Goal: Information Seeking & Learning: Learn about a topic

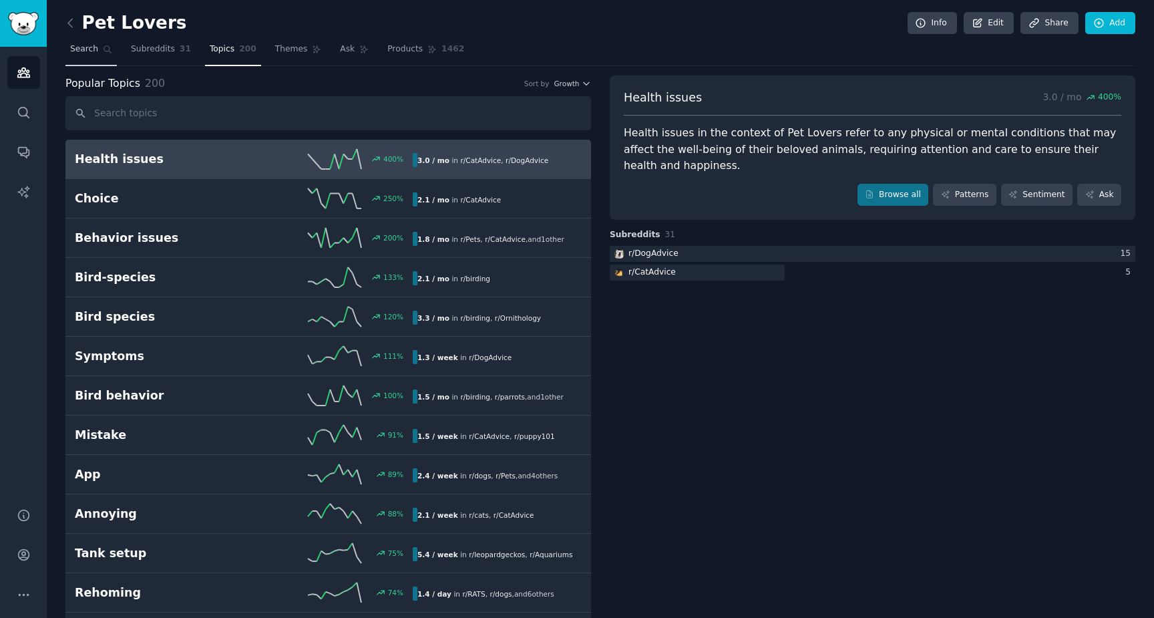
click at [90, 55] on link "Search" at bounding box center [90, 52] width 51 height 27
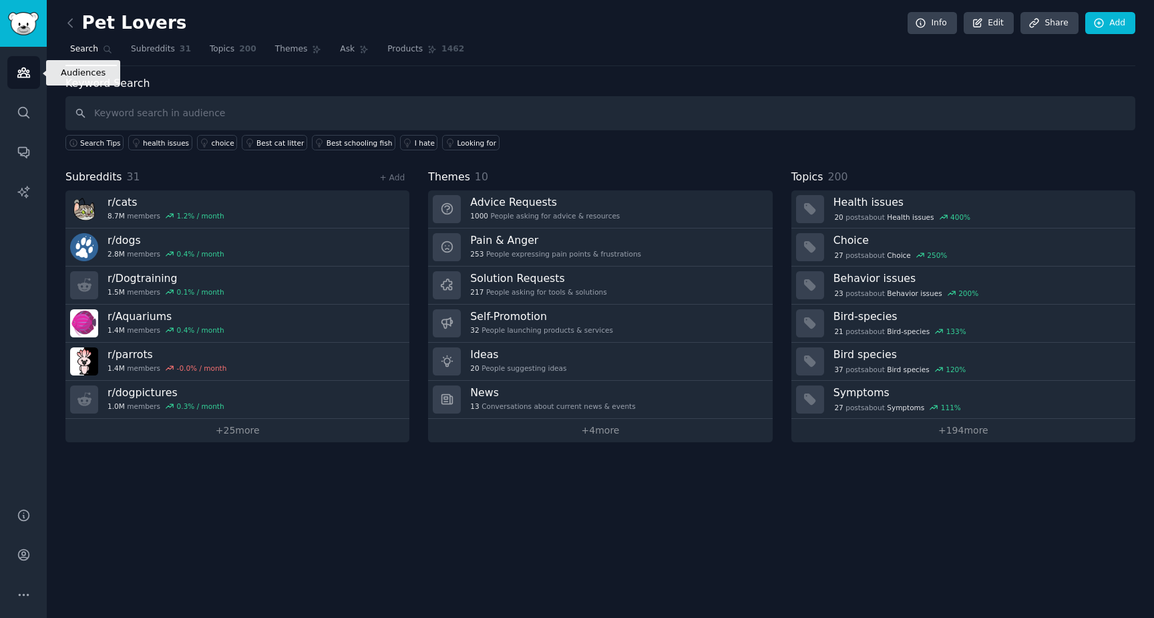
click at [27, 75] on icon "Sidebar" at bounding box center [24, 72] width 14 height 14
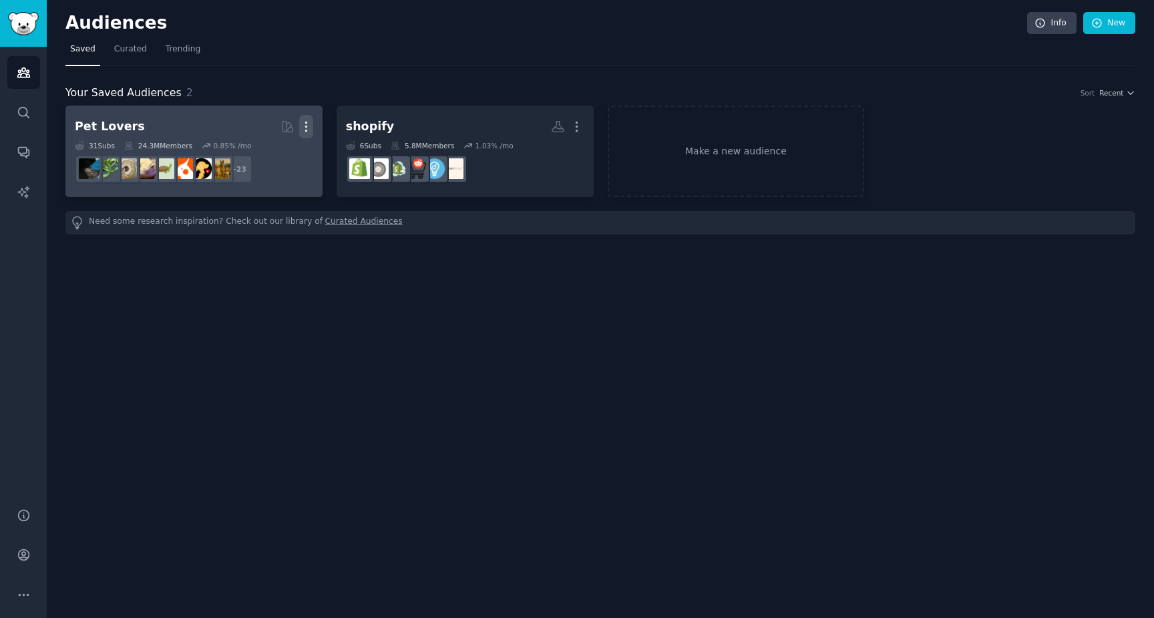
click at [308, 126] on icon "button" at bounding box center [306, 127] width 14 height 14
click at [281, 154] on p "Delete" at bounding box center [269, 155] width 31 height 14
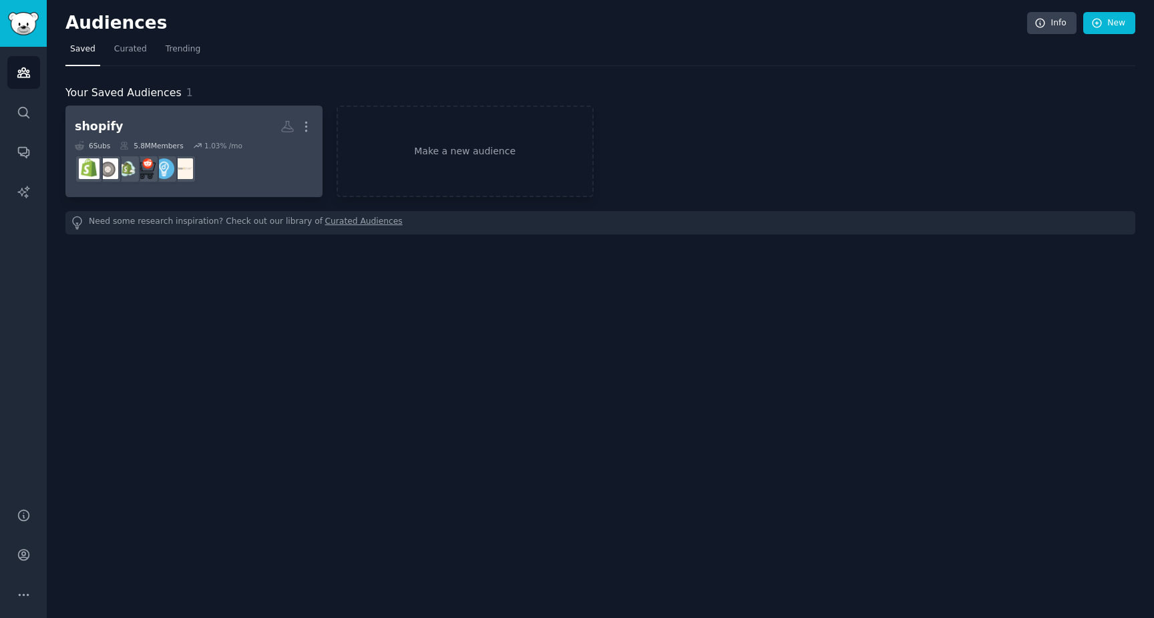
click at [200, 121] on h2 "shopify Custom Audience More" at bounding box center [194, 126] width 238 height 23
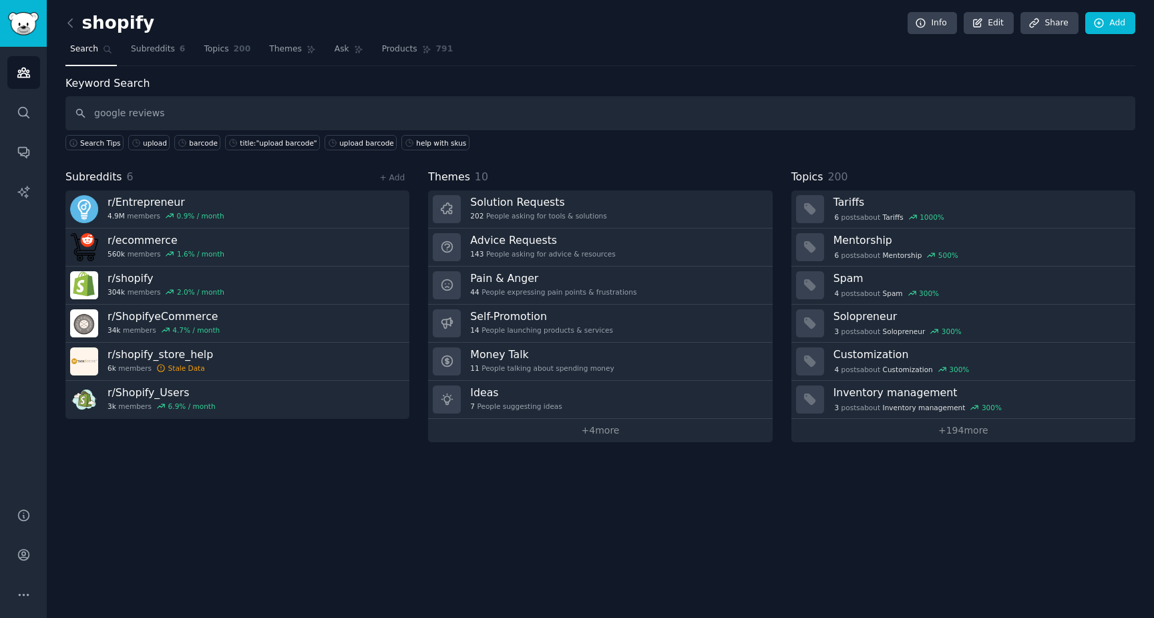
type input "google reviews"
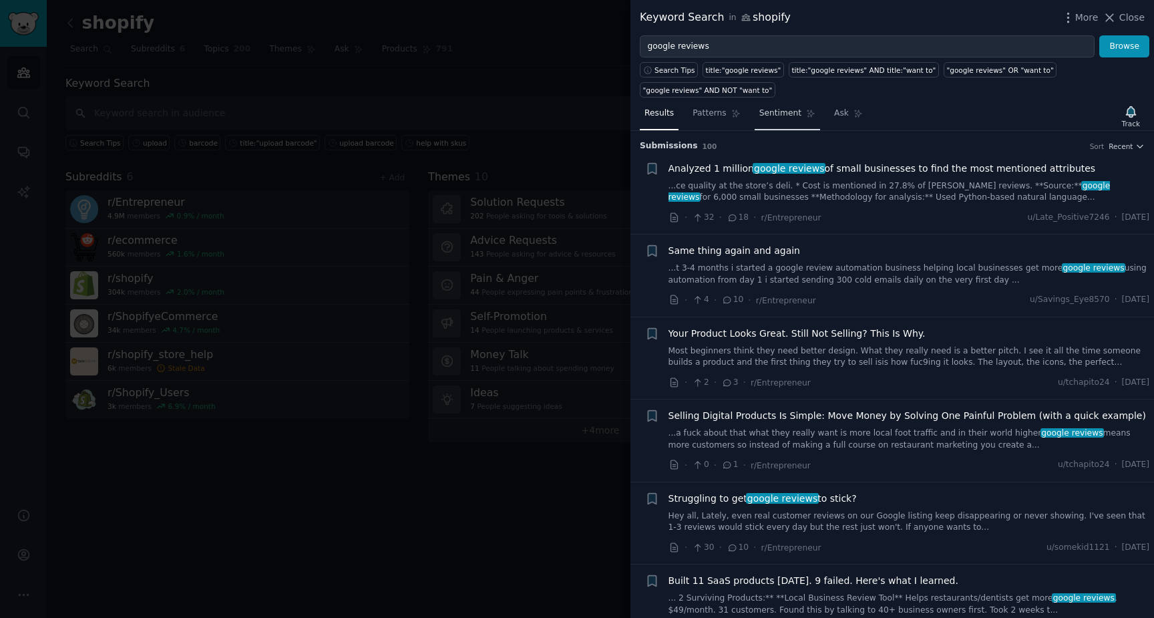
click at [773, 114] on span "Sentiment" at bounding box center [780, 114] width 42 height 12
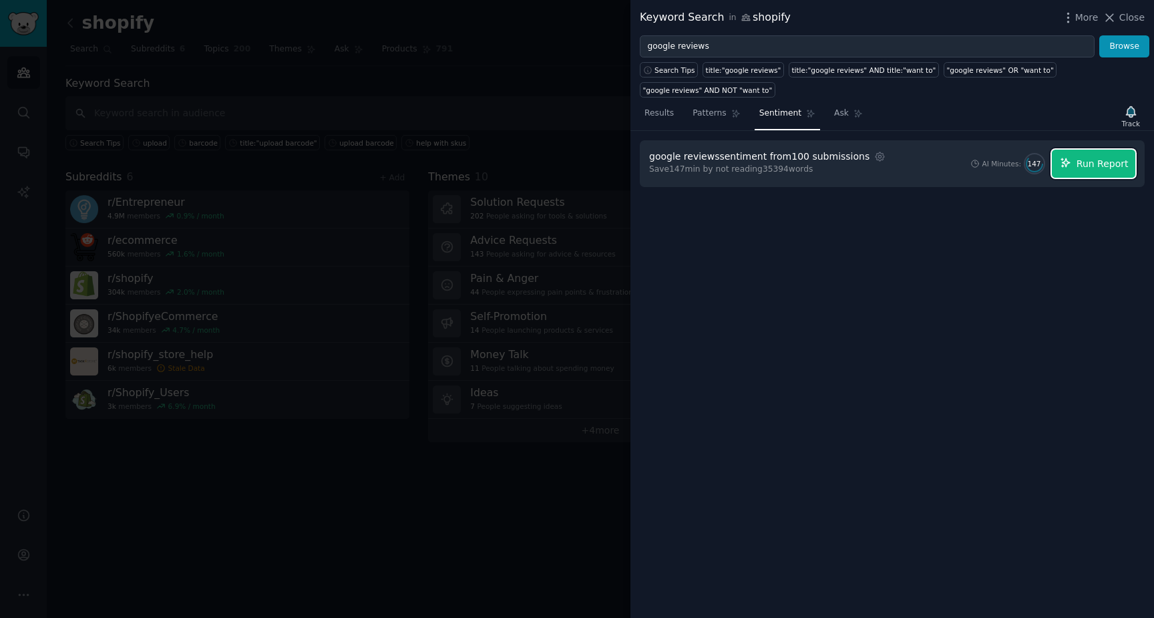
click at [1095, 162] on span "Run Report" at bounding box center [1103, 164] width 52 height 14
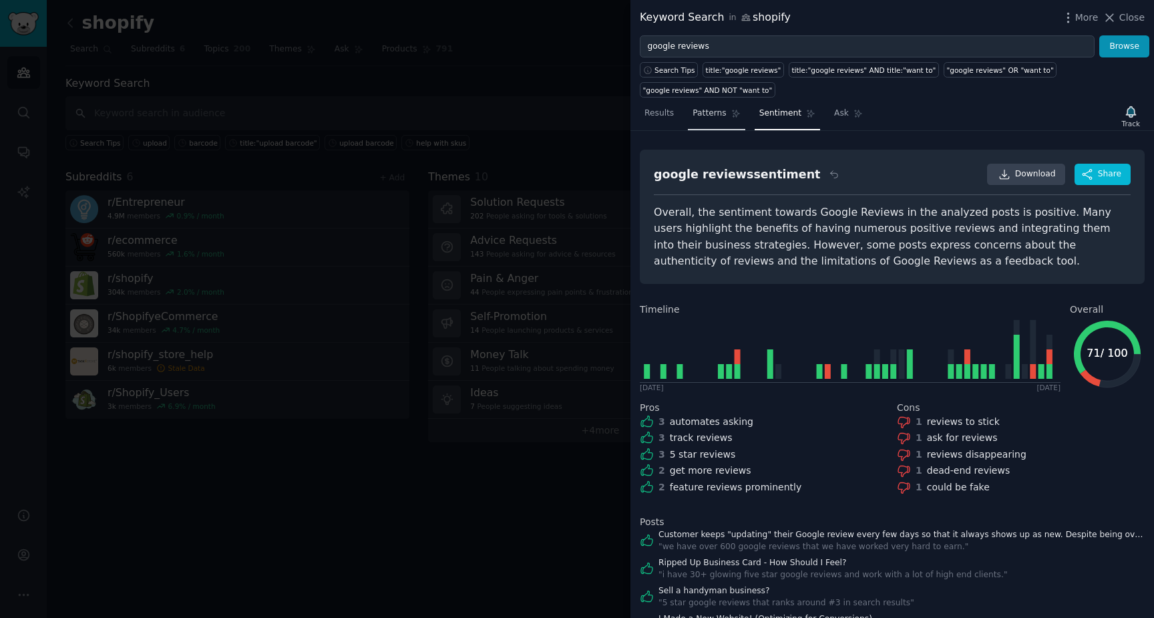
click at [718, 117] on span "Patterns" at bounding box center [709, 114] width 33 height 12
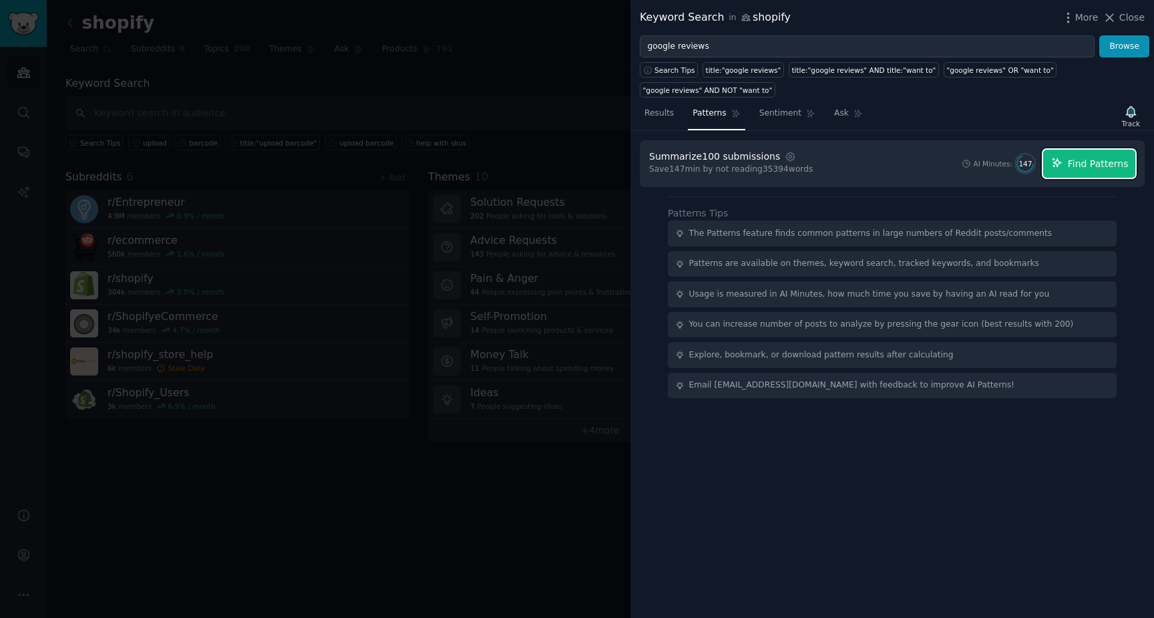
click at [1075, 165] on span "Find Patterns" at bounding box center [1098, 164] width 61 height 14
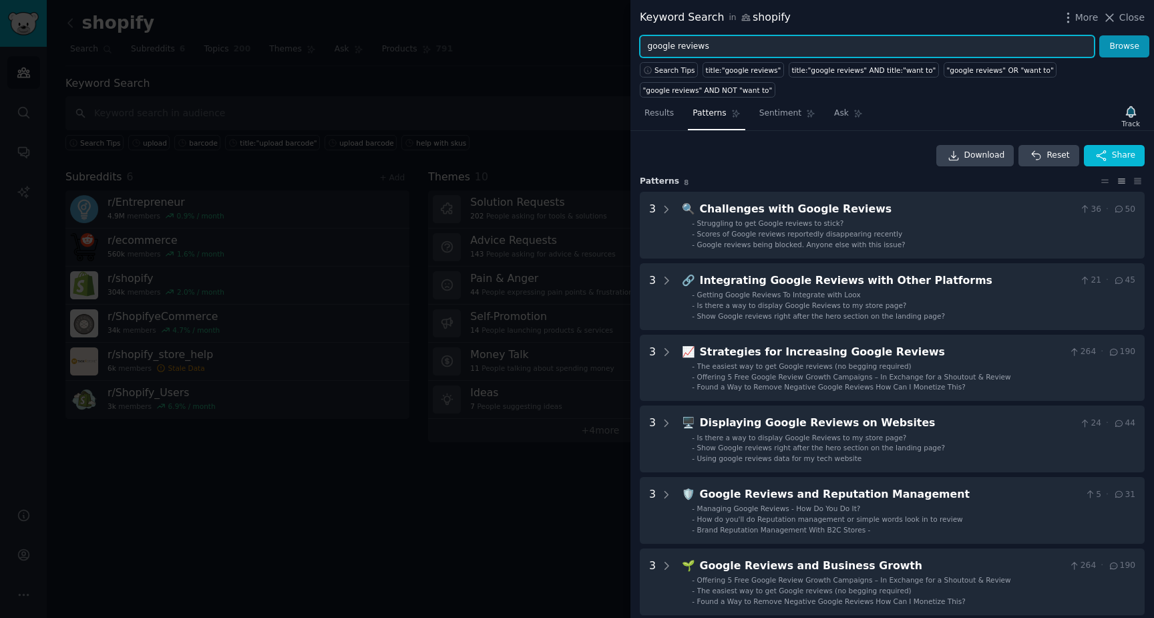
drag, startPoint x: 714, startPoint y: 45, endPoint x: 642, endPoint y: 43, distance: 72.1
click at [642, 43] on input "google reviews" at bounding box center [867, 46] width 455 height 23
type input "video reviews"
click at [1099, 35] on button "Browse" at bounding box center [1124, 46] width 50 height 23
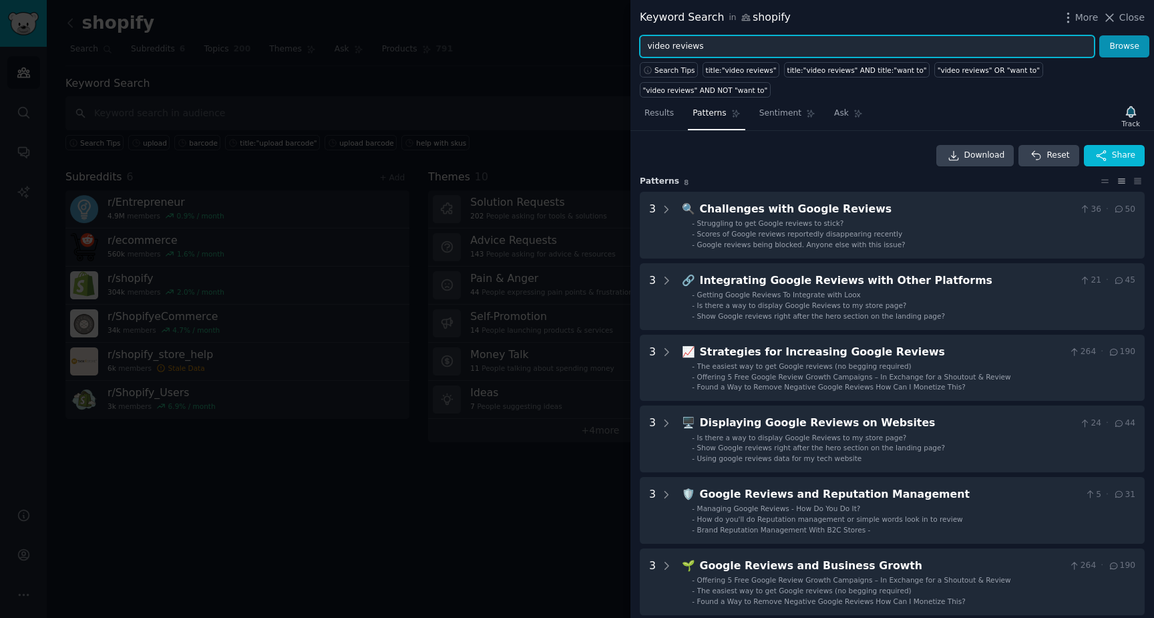
click at [792, 51] on input "video reviews" at bounding box center [867, 46] width 455 height 23
click at [1099, 35] on button "Browse" at bounding box center [1124, 46] width 50 height 23
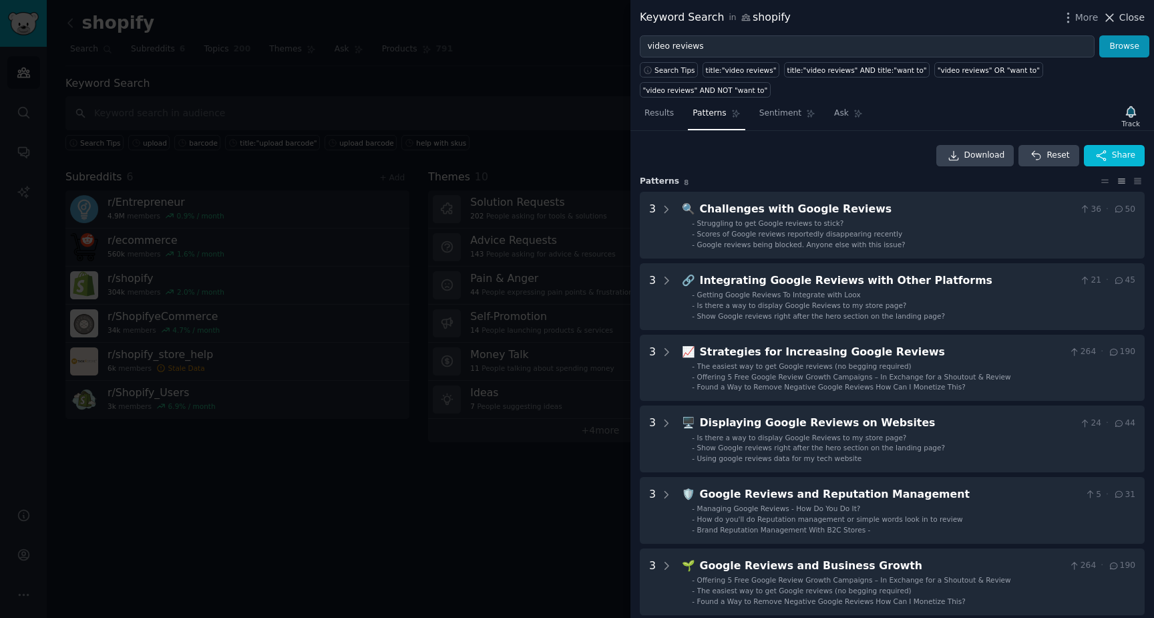
click at [1137, 20] on span "Close" at bounding box center [1131, 18] width 25 height 14
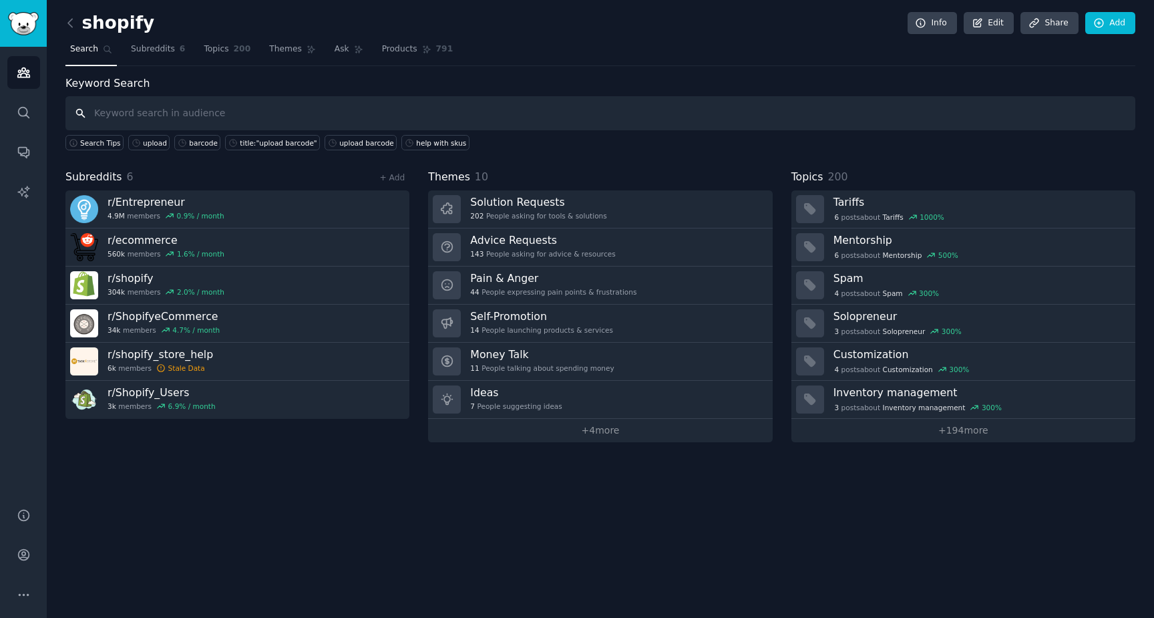
click at [444, 116] on input "text" at bounding box center [600, 113] width 1070 height 34
type input "video reviews"
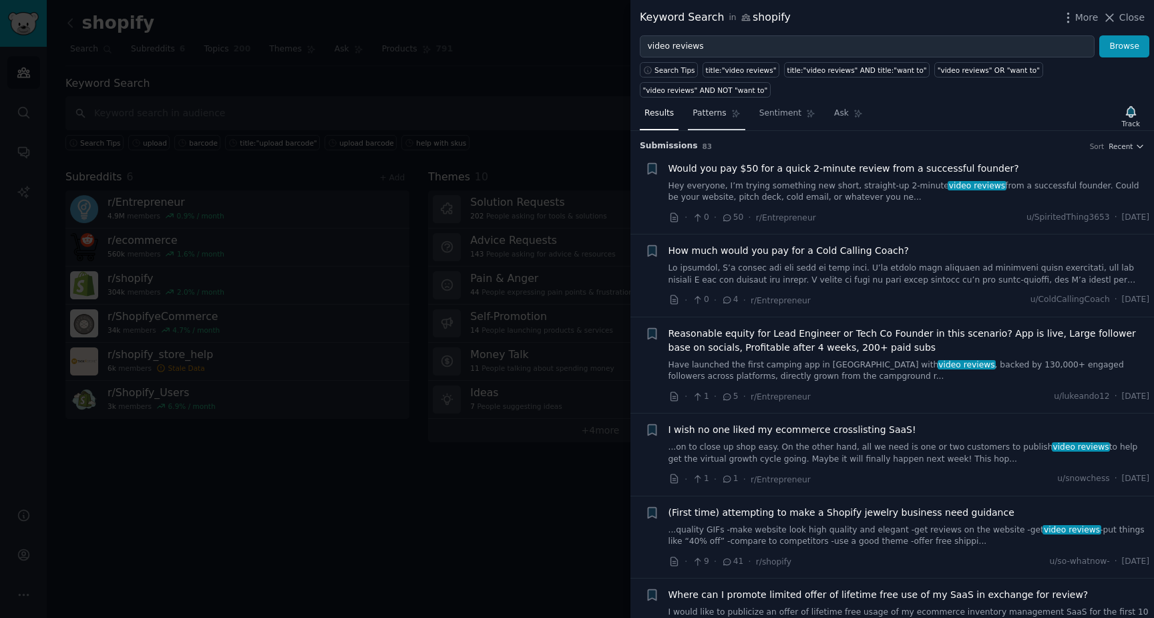
click at [719, 116] on span "Patterns" at bounding box center [709, 114] width 33 height 12
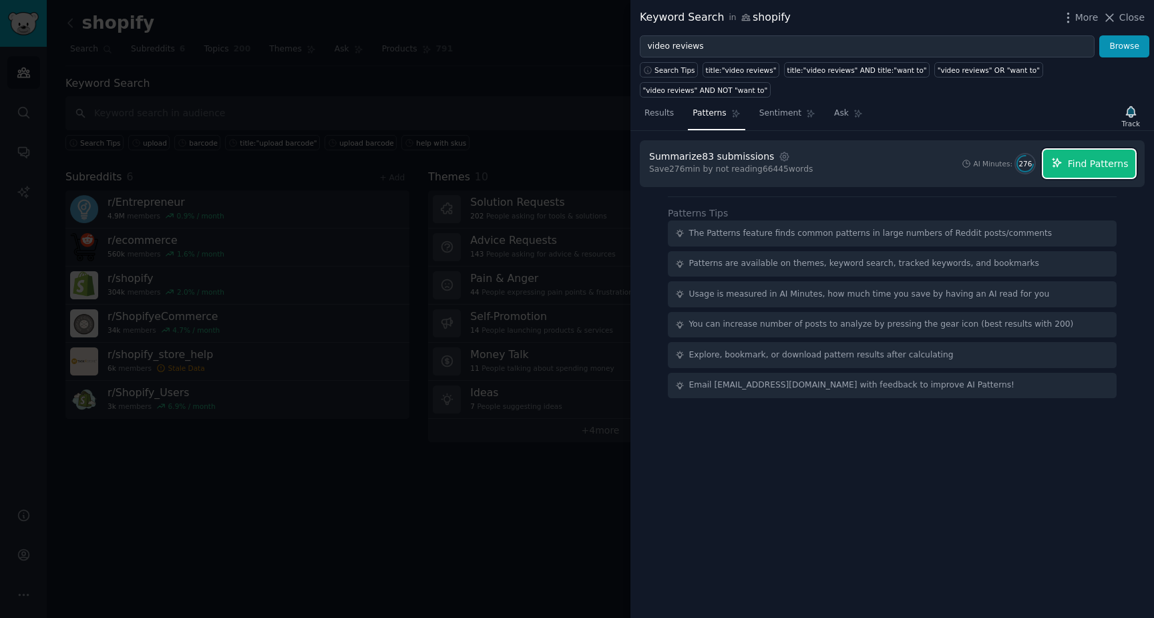
click at [1109, 159] on span "Find Patterns" at bounding box center [1098, 164] width 61 height 14
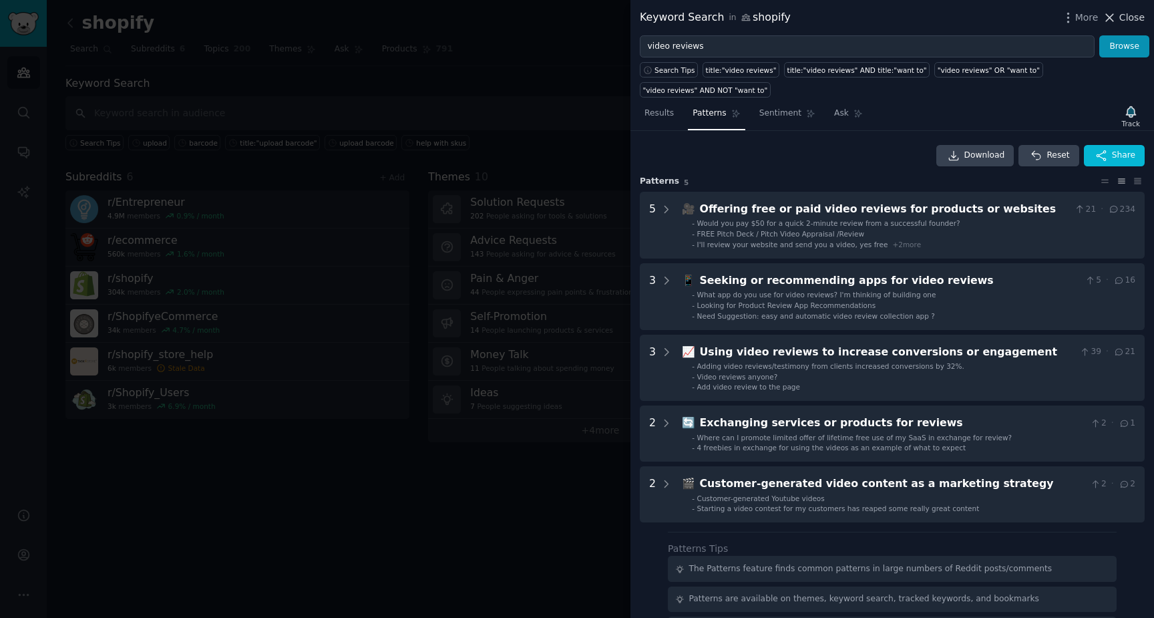
click at [1125, 16] on span "Close" at bounding box center [1131, 18] width 25 height 14
